Goal: Use online tool/utility: Utilize a website feature to perform a specific function

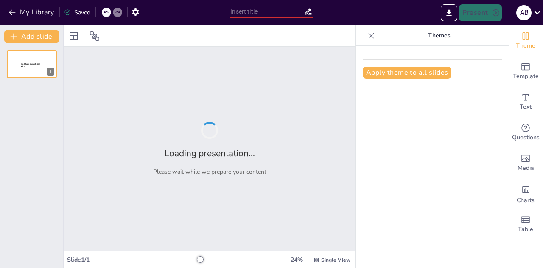
type input "Validating Ideas: The Journey from Concept to Market-Ready Product"
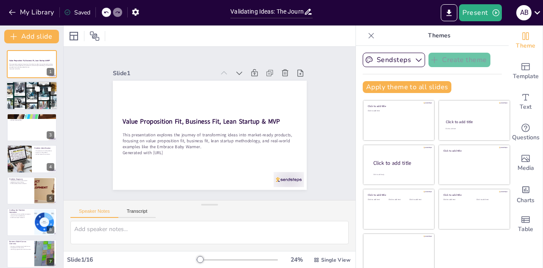
click at [20, 99] on div at bounding box center [32, 95] width 52 height 29
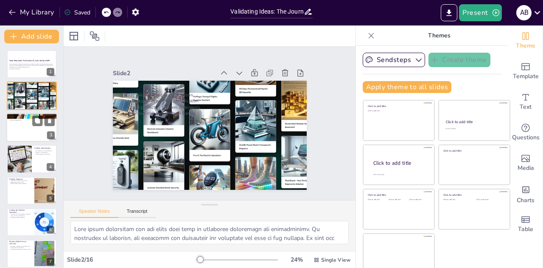
click at [23, 120] on p "Market understanding" at bounding box center [32, 120] width 46 height 2
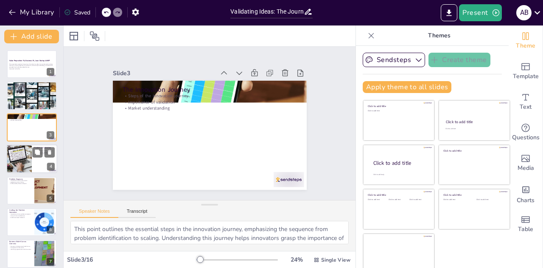
click at [25, 159] on div at bounding box center [19, 158] width 36 height 29
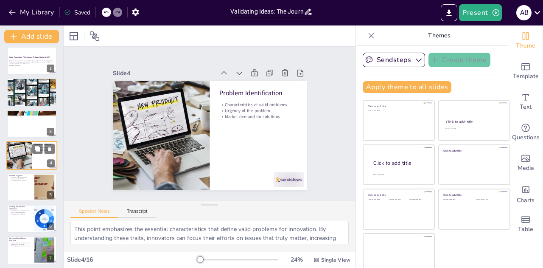
scroll to position [46, 0]
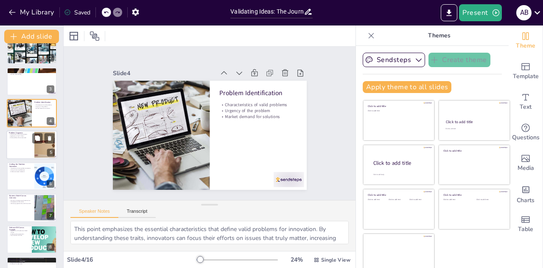
click at [28, 143] on div at bounding box center [31, 144] width 51 height 29
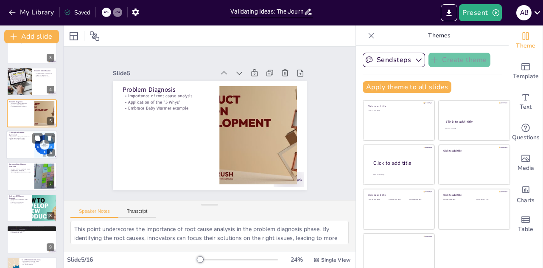
click at [25, 143] on div at bounding box center [31, 144] width 51 height 29
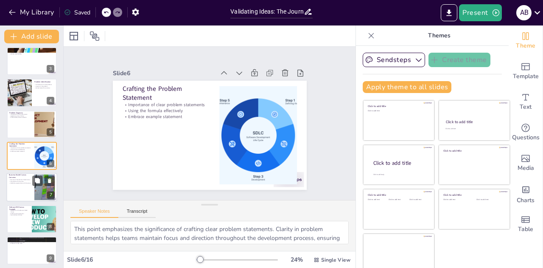
click at [20, 193] on div at bounding box center [31, 187] width 51 height 29
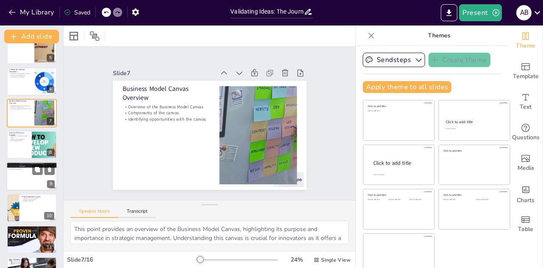
click at [27, 181] on div at bounding box center [31, 176] width 51 height 29
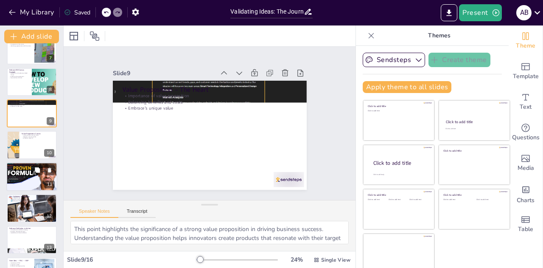
click at [27, 181] on div at bounding box center [31, 176] width 51 height 29
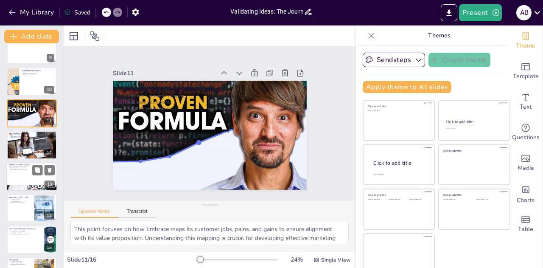
click at [28, 171] on div at bounding box center [31, 176] width 51 height 29
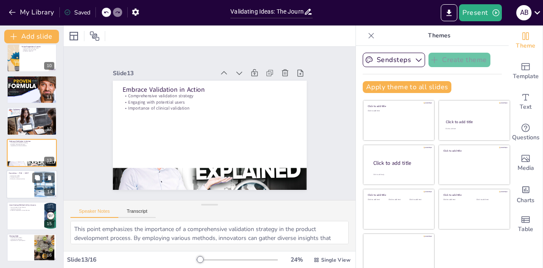
click at [21, 193] on div at bounding box center [31, 184] width 51 height 29
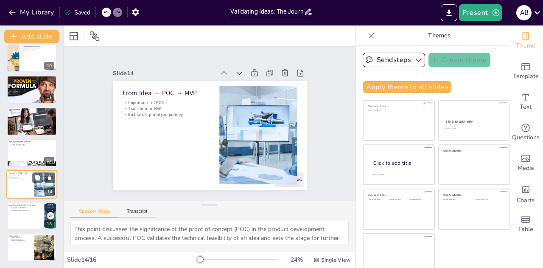
scroll to position [290, 0]
click at [20, 219] on div at bounding box center [31, 215] width 51 height 29
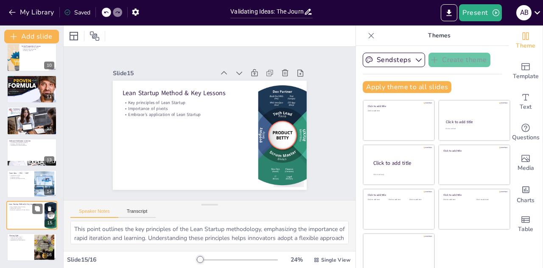
scroll to position [290, 0]
click at [20, 248] on div at bounding box center [31, 247] width 51 height 29
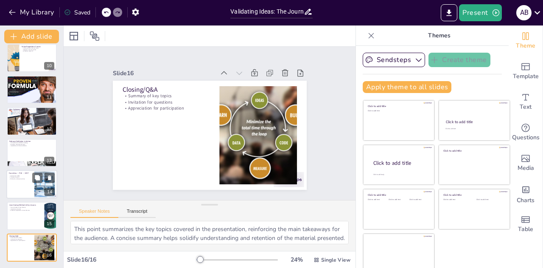
click at [26, 182] on div at bounding box center [31, 184] width 51 height 29
type textarea "This point discusses the significance of the proof of concept (POC) in the prod…"
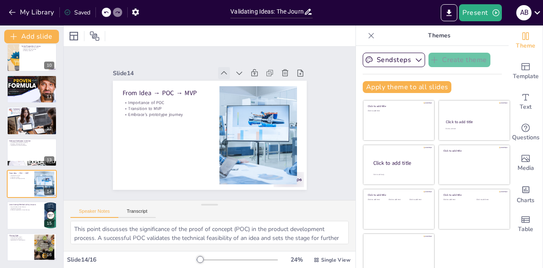
click at [256, 128] on icon at bounding box center [260, 132] width 9 height 9
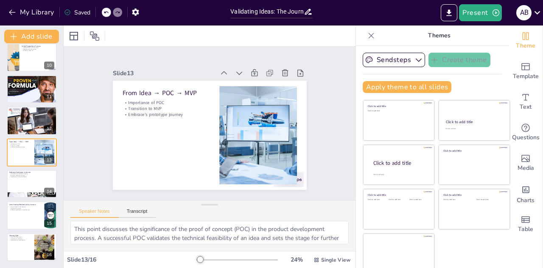
click at [237, 78] on icon at bounding box center [242, 83] width 11 height 11
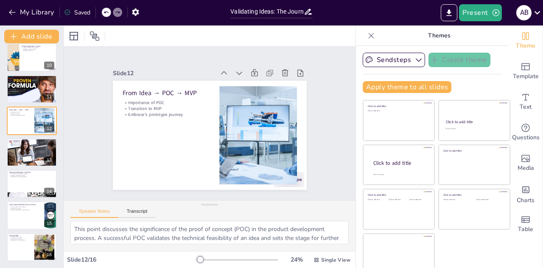
click at [257, 116] on icon at bounding box center [262, 121] width 11 height 11
click at [0, 0] on icon at bounding box center [0, 0] width 0 height 0
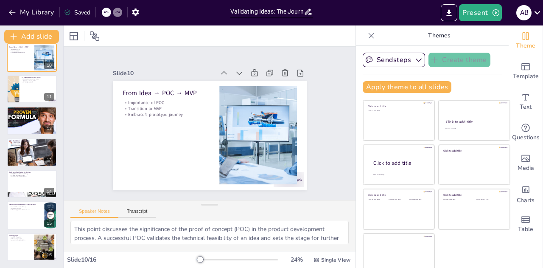
click at [248, 89] on icon at bounding box center [254, 95] width 12 height 12
click at [229, 72] on icon at bounding box center [234, 77] width 10 height 10
click at [0, 0] on icon at bounding box center [0, 0] width 0 height 0
click at [253, 138] on icon at bounding box center [257, 142] width 9 height 9
click at [241, 81] on icon at bounding box center [246, 86] width 11 height 11
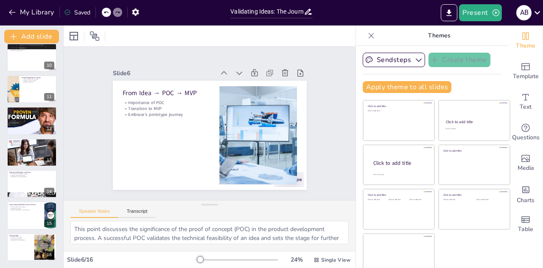
click at [0, 0] on icon at bounding box center [0, 0] width 0 height 0
click at [225, 70] on icon at bounding box center [229, 74] width 9 height 9
click at [256, 111] on icon at bounding box center [261, 116] width 11 height 11
click at [241, 81] on icon at bounding box center [246, 86] width 11 height 11
click at [0, 0] on icon at bounding box center [0, 0] width 0 height 0
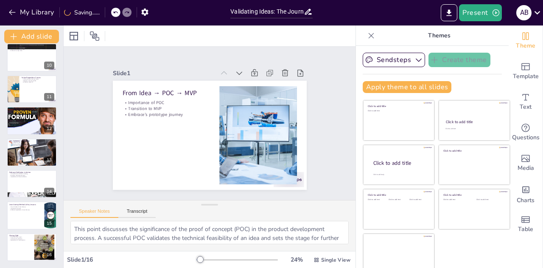
click at [211, 170] on icon at bounding box center [206, 175] width 10 height 10
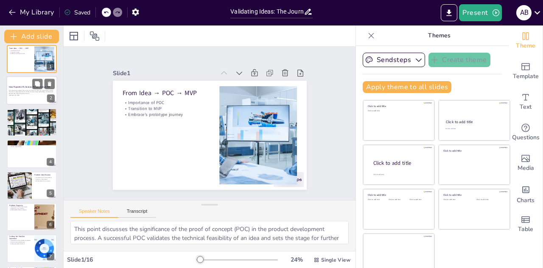
scroll to position [0, 0]
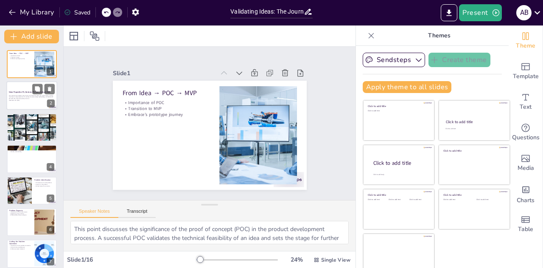
click at [19, 95] on p "This presentation explores the journey of transforming ideas into market-ready …" at bounding box center [32, 97] width 46 height 5
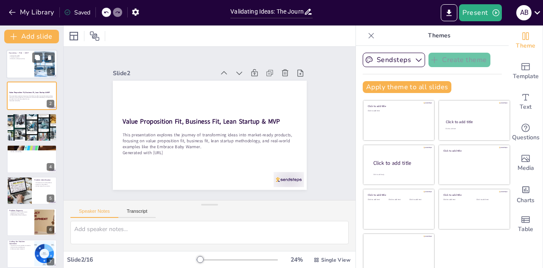
click at [20, 71] on div at bounding box center [31, 64] width 51 height 29
type textarea "This point discusses the significance of the proof of concept (POC) in the prod…"
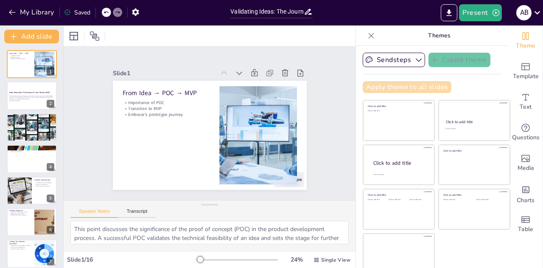
click at [403, 85] on button "Apply theme to all slides" at bounding box center [407, 87] width 89 height 12
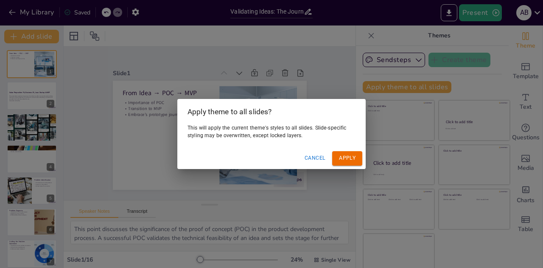
click at [353, 156] on button "Apply" at bounding box center [347, 158] width 30 height 14
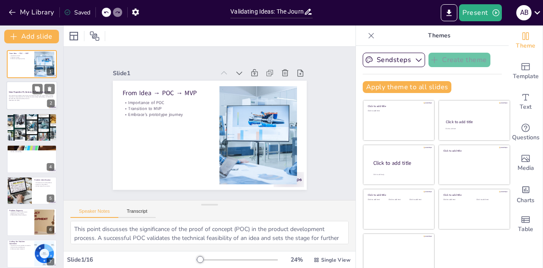
click at [32, 95] on p "This presentation explores the journey of transforming ideas into market-ready …" at bounding box center [32, 97] width 46 height 5
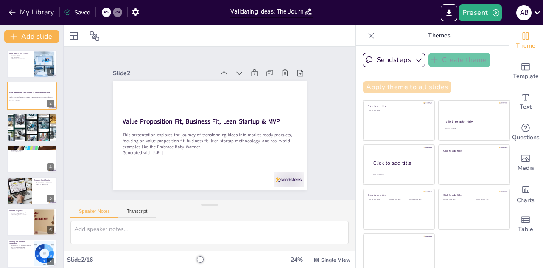
click at [384, 88] on button "Apply theme to all slides" at bounding box center [407, 87] width 89 height 12
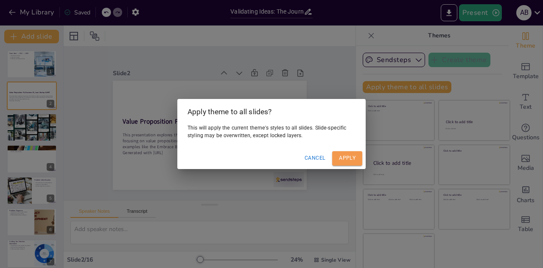
click at [347, 159] on button "Apply" at bounding box center [347, 158] width 30 height 14
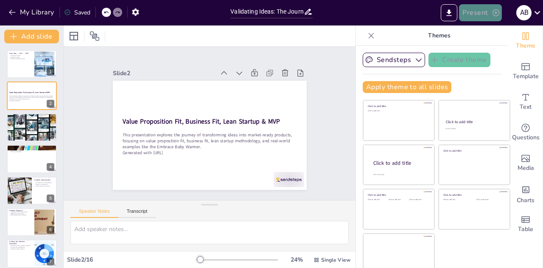
click at [477, 9] on button "Present" at bounding box center [480, 12] width 42 height 17
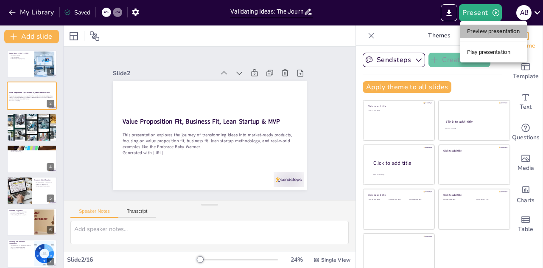
click at [482, 30] on li "Preview presentation" at bounding box center [493, 32] width 67 height 14
